Goal: Task Accomplishment & Management: Use online tool/utility

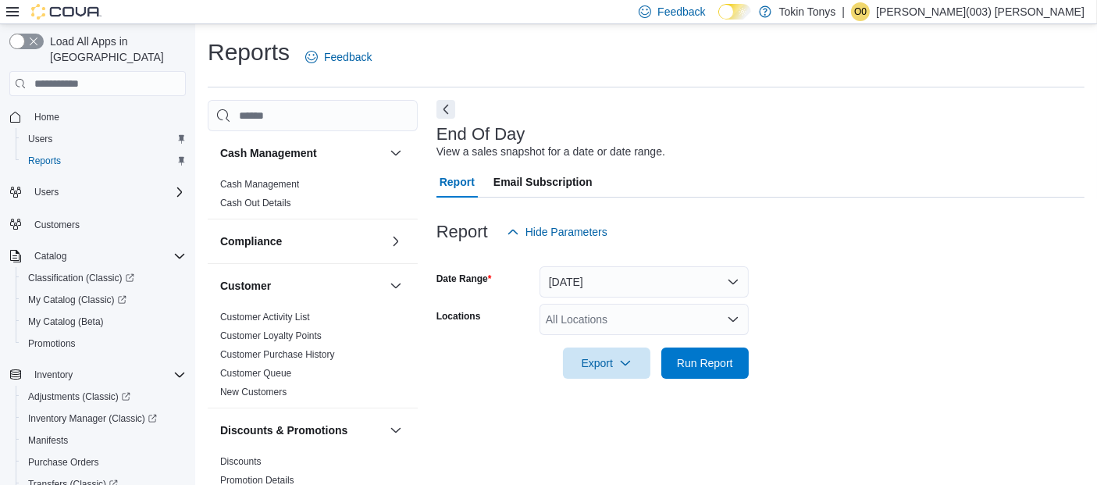
scroll to position [22, 0]
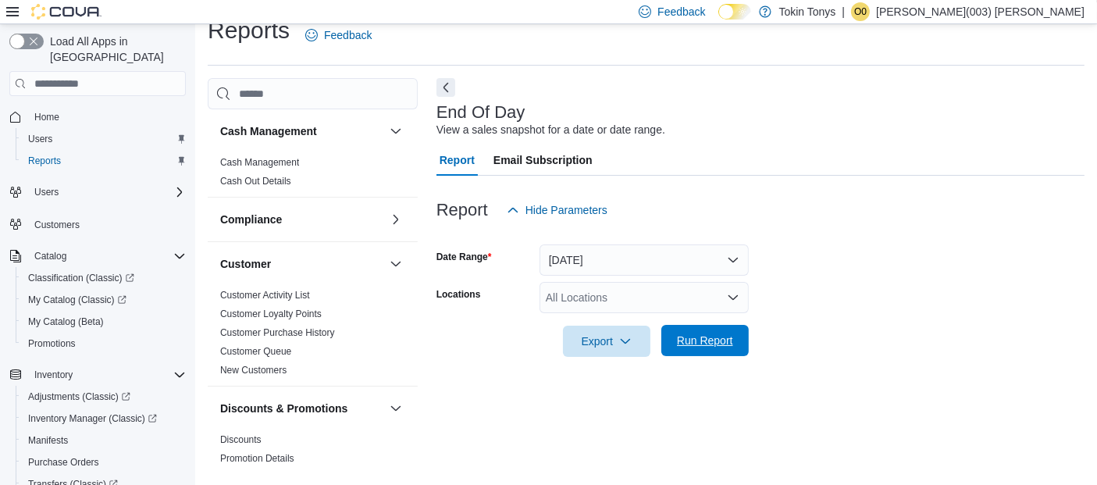
click at [665, 350] on button "Run Report" at bounding box center [705, 340] width 87 height 31
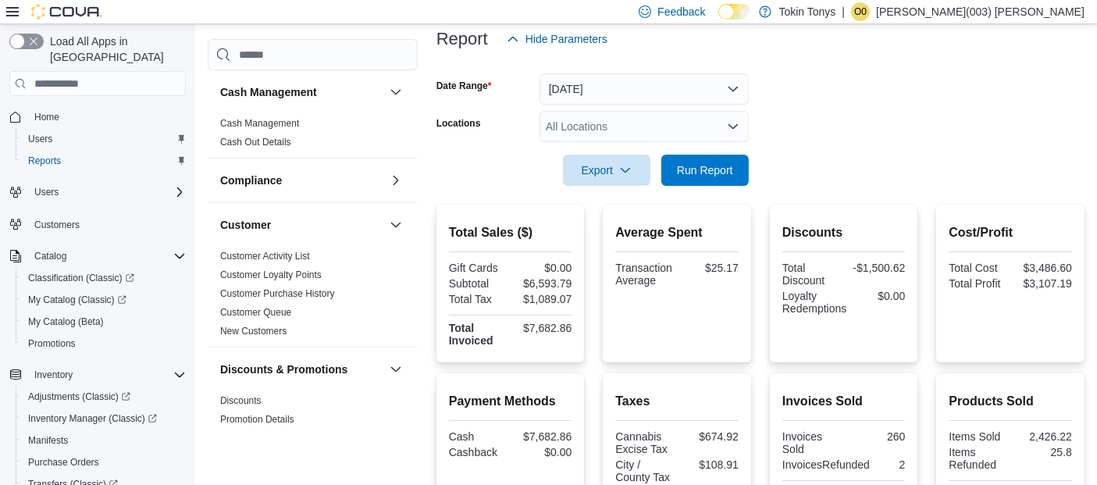
scroll to position [196, 0]
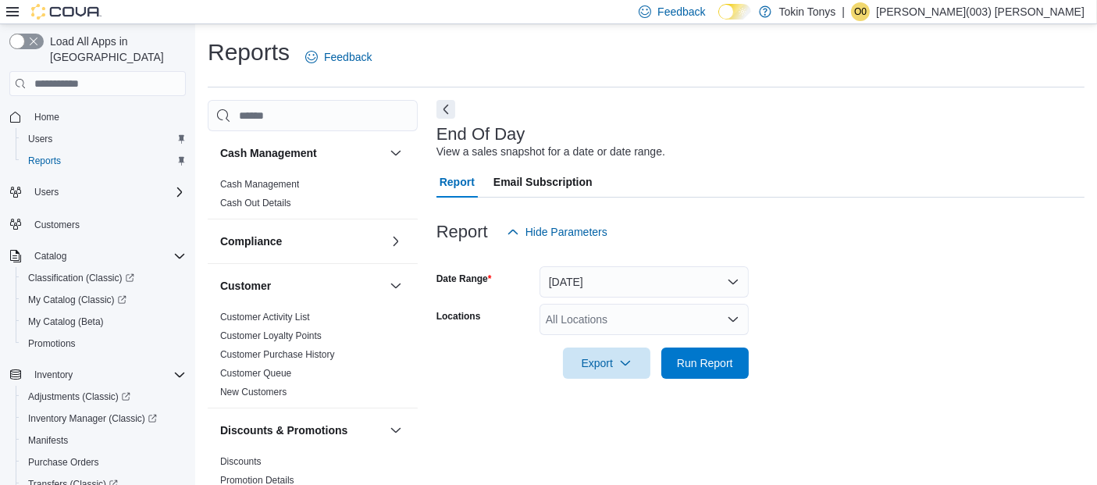
scroll to position [22, 0]
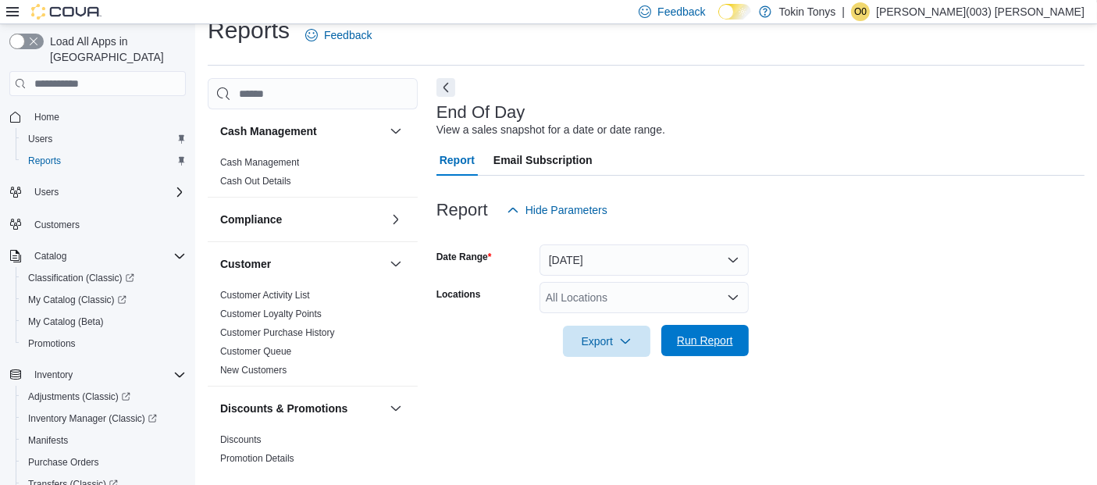
click at [731, 347] on span "Run Report" at bounding box center [705, 341] width 56 height 16
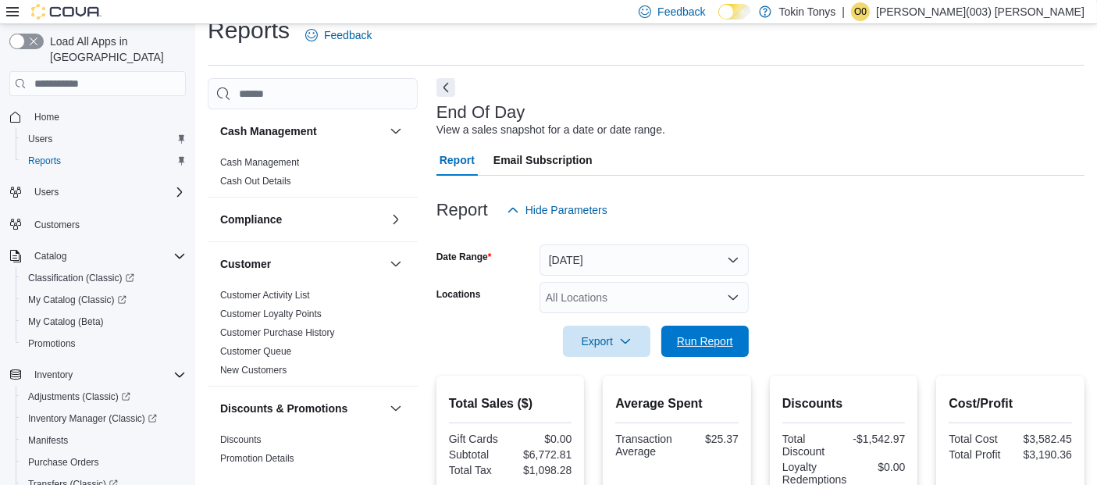
drag, startPoint x: 705, startPoint y: 336, endPoint x: 692, endPoint y: 322, distance: 19.3
click at [705, 336] on span "Run Report" at bounding box center [705, 341] width 56 height 16
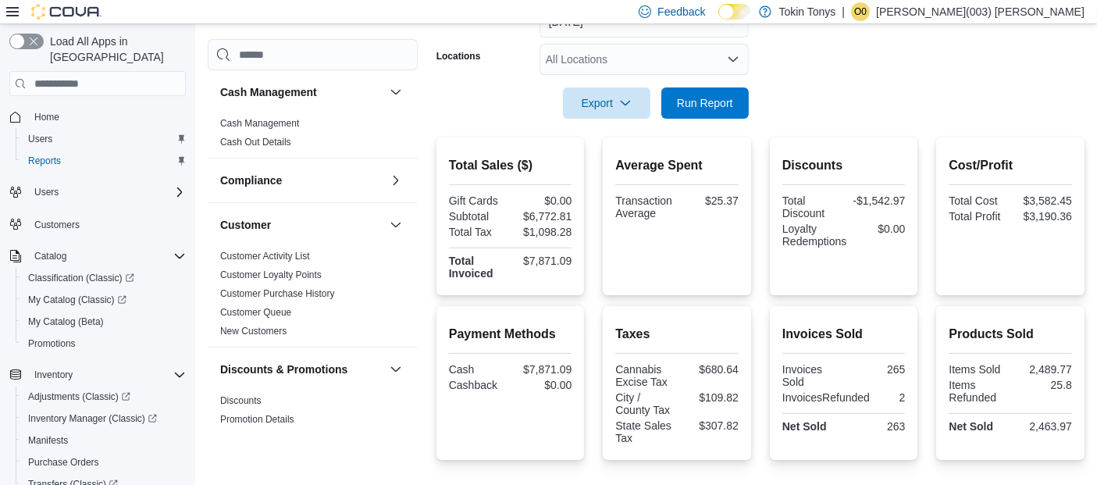
scroll to position [283, 0]
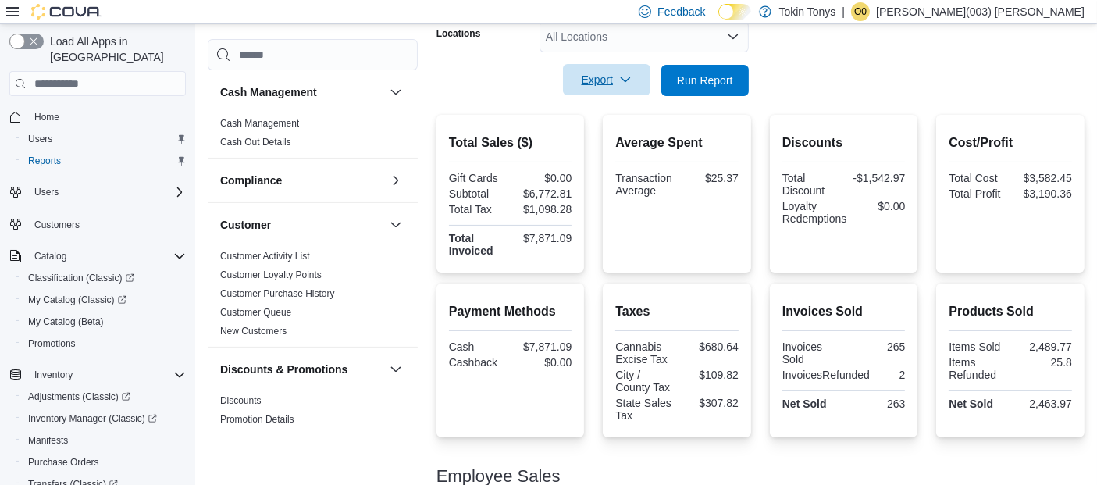
click at [613, 79] on span "Export" at bounding box center [606, 79] width 69 height 31
click at [606, 134] on button "Export to Pdf" at bounding box center [609, 142] width 89 height 31
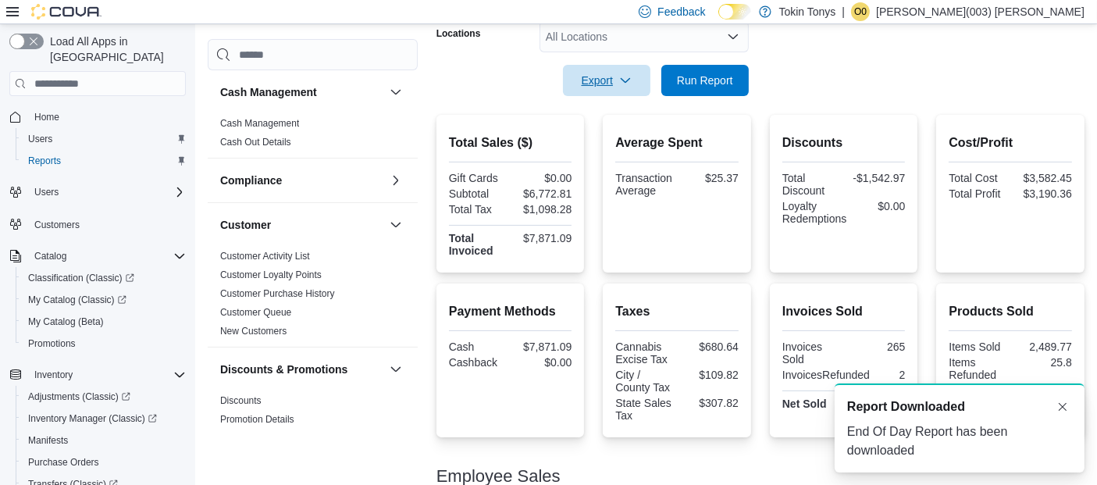
scroll to position [0, 0]
